Goal: Navigation & Orientation: Find specific page/section

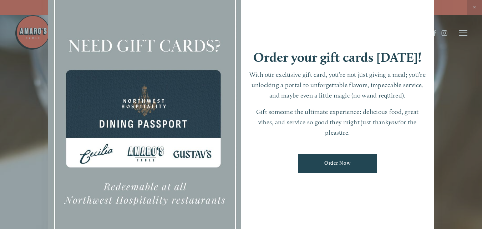
click at [446, 131] on div at bounding box center [241, 114] width 482 height 229
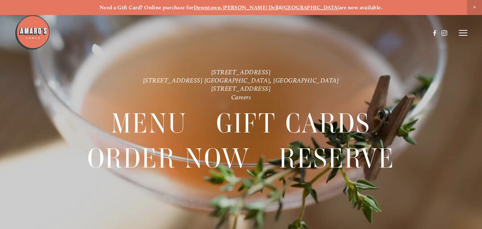
click at [462, 34] on icon at bounding box center [463, 33] width 9 height 6
click at [336, 31] on span "Menu" at bounding box center [338, 33] width 13 height 6
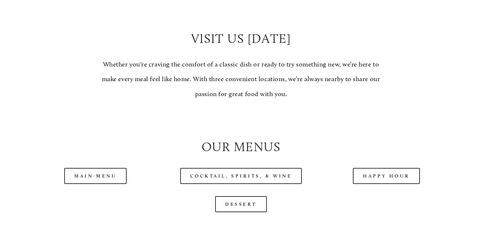
scroll to position [595, 0]
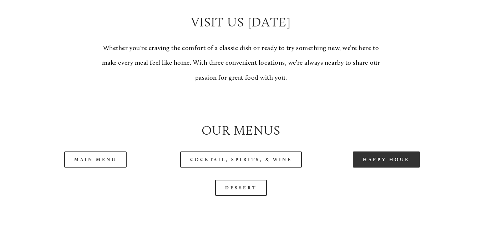
click at [386, 162] on link "Happy Hour" at bounding box center [386, 159] width 67 height 16
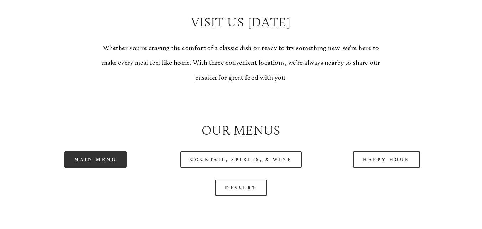
click at [102, 162] on link "Main Menu" at bounding box center [95, 159] width 62 height 16
